Goal: Transaction & Acquisition: Purchase product/service

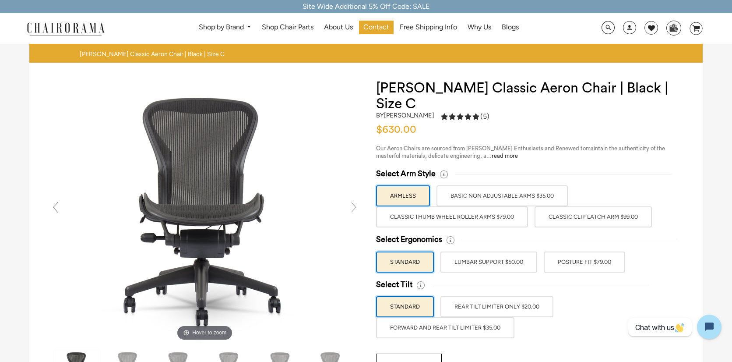
click at [497, 197] on label "BASIC NON ADJUSTABLE ARMS $35.00" at bounding box center [501, 195] width 131 height 21
click at [0, 0] on input "BASIC NON ADJUSTABLE ARMS $35.00" at bounding box center [0, 0] width 0 height 0
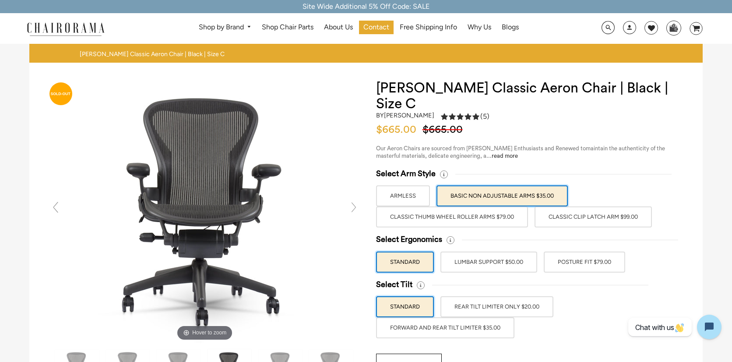
drag, startPoint x: 500, startPoint y: 220, endPoint x: 472, endPoint y: 219, distance: 28.5
click at [472, 219] on label "Classic Thumb Wheel Roller Arms $79.00" at bounding box center [452, 216] width 152 height 21
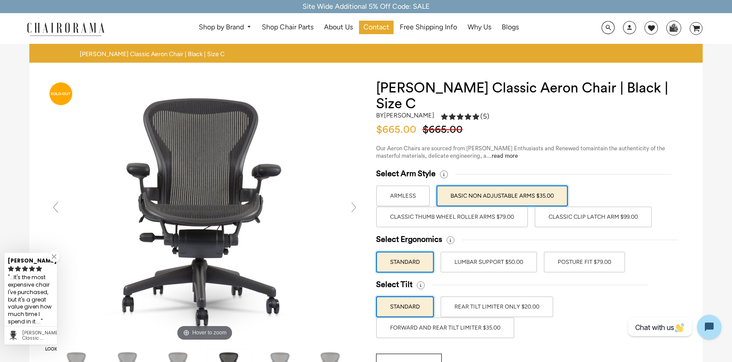
click at [472, 218] on label "Classic Thumb Wheel Roller Arms $79.00" at bounding box center [452, 216] width 152 height 21
click at [0, 0] on input "Classic Thumb Wheel Roller Arms $79.00" at bounding box center [0, 0] width 0 height 0
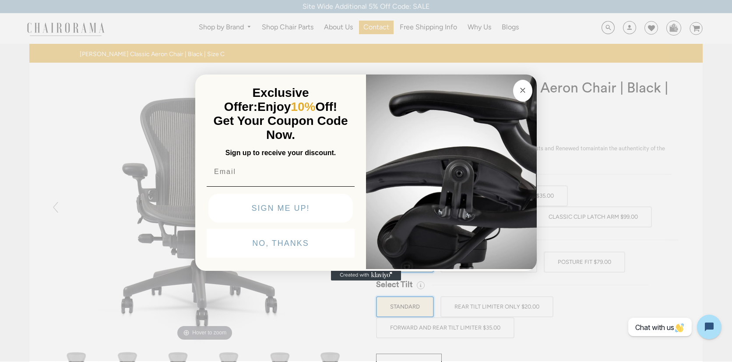
click at [563, 218] on div "Close dialog Exclusive Offer: Enjoy 10% Off! Get Your Coupon Code Now. Sign up …" at bounding box center [366, 180] width 732 height 362
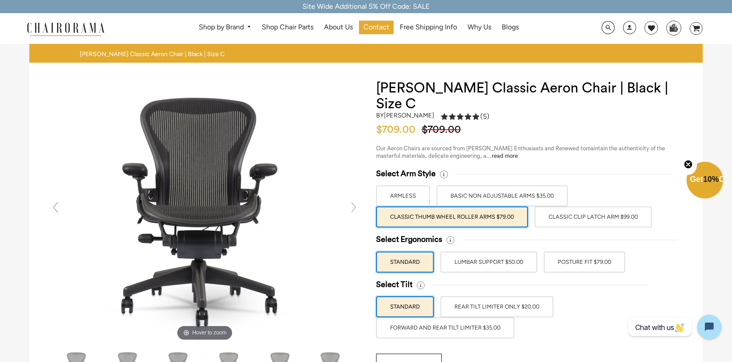
click at [562, 216] on label "Classic Clip Latch Arm $99.00" at bounding box center [592, 216] width 117 height 21
click at [0, 0] on input "Classic Clip Latch Arm $99.00" at bounding box center [0, 0] width 0 height 0
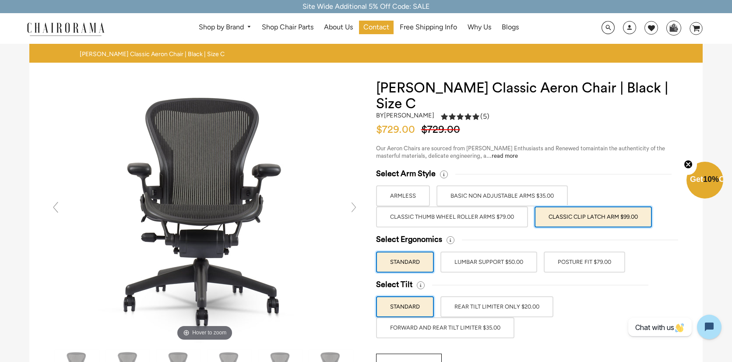
click at [510, 218] on label "Classic Thumb Wheel Roller Arms $79.00" at bounding box center [452, 216] width 152 height 21
click at [0, 0] on input "Classic Thumb Wheel Roller Arms $79.00" at bounding box center [0, 0] width 0 height 0
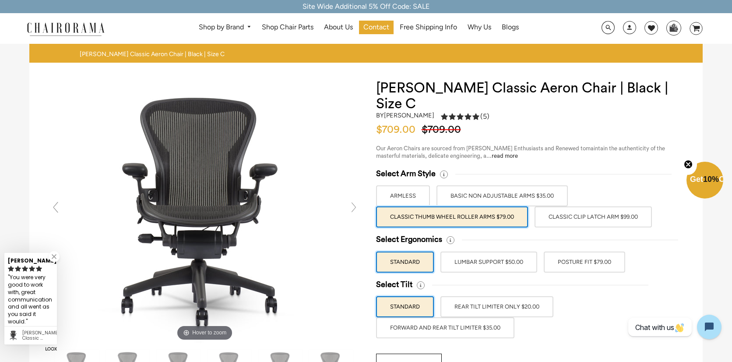
click at [536, 198] on label "BASIC NON ADJUSTABLE ARMS $35.00" at bounding box center [501, 195] width 131 height 21
click at [0, 0] on input "BASIC NON ADJUSTABLE ARMS $35.00" at bounding box center [0, 0] width 0 height 0
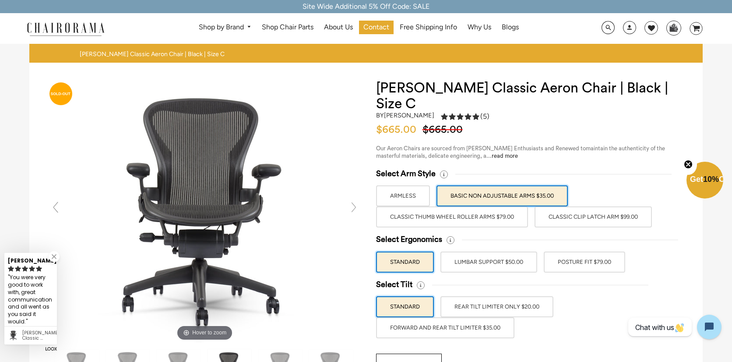
click at [506, 220] on label "Classic Thumb Wheel Roller Arms $79.00" at bounding box center [452, 216] width 152 height 21
click at [0, 0] on input "Classic Thumb Wheel Roller Arms $79.00" at bounding box center [0, 0] width 0 height 0
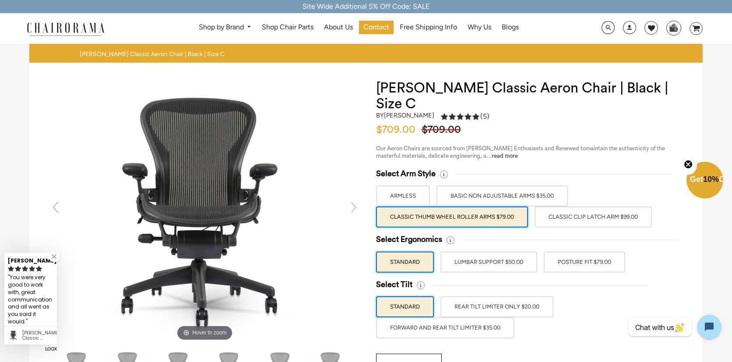
click at [484, 265] on label "LUMBAR SUPPORT $50.00" at bounding box center [488, 261] width 97 height 21
click at [0, 0] on input "LUMBAR SUPPORT $50.00" at bounding box center [0, 0] width 0 height 0
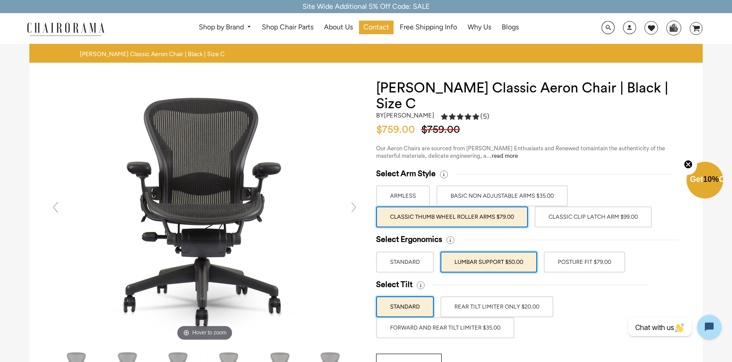
click at [579, 263] on label "POSTURE FIT $79.00" at bounding box center [584, 261] width 81 height 21
click at [0, 0] on input "POSTURE FIT $79.00" at bounding box center [0, 0] width 0 height 0
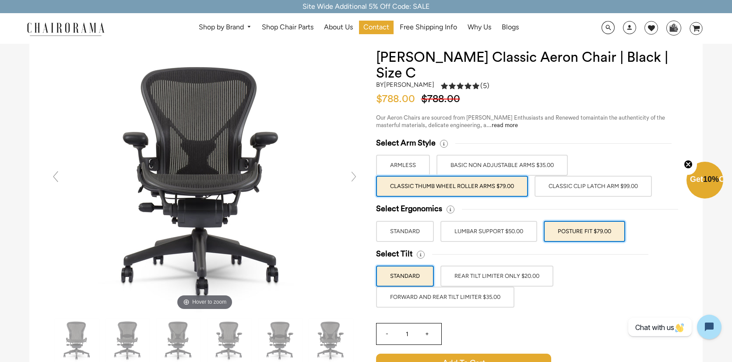
scroll to position [36, 0]
